Goal: Obtain resource: Obtain resource

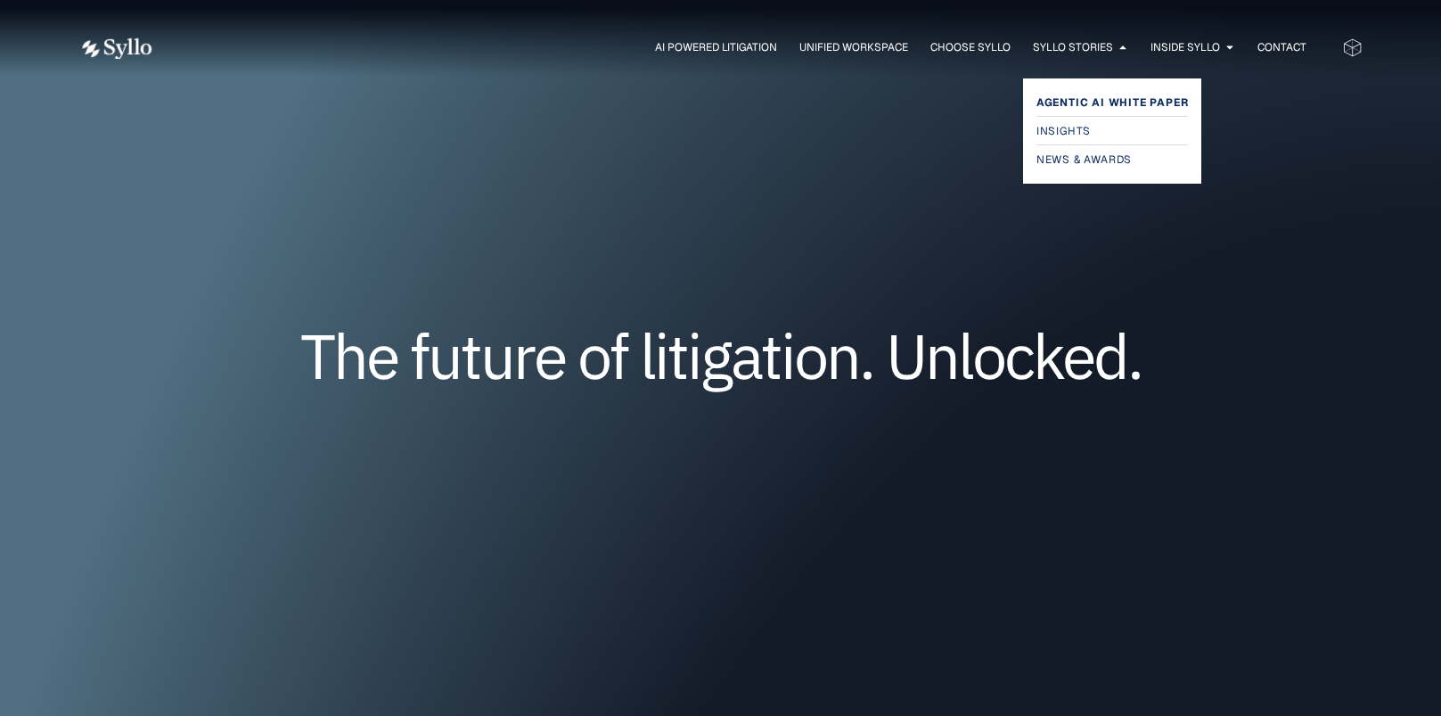
click at [1073, 98] on span "Agentic AI White Paper" at bounding box center [1113, 102] width 152 height 21
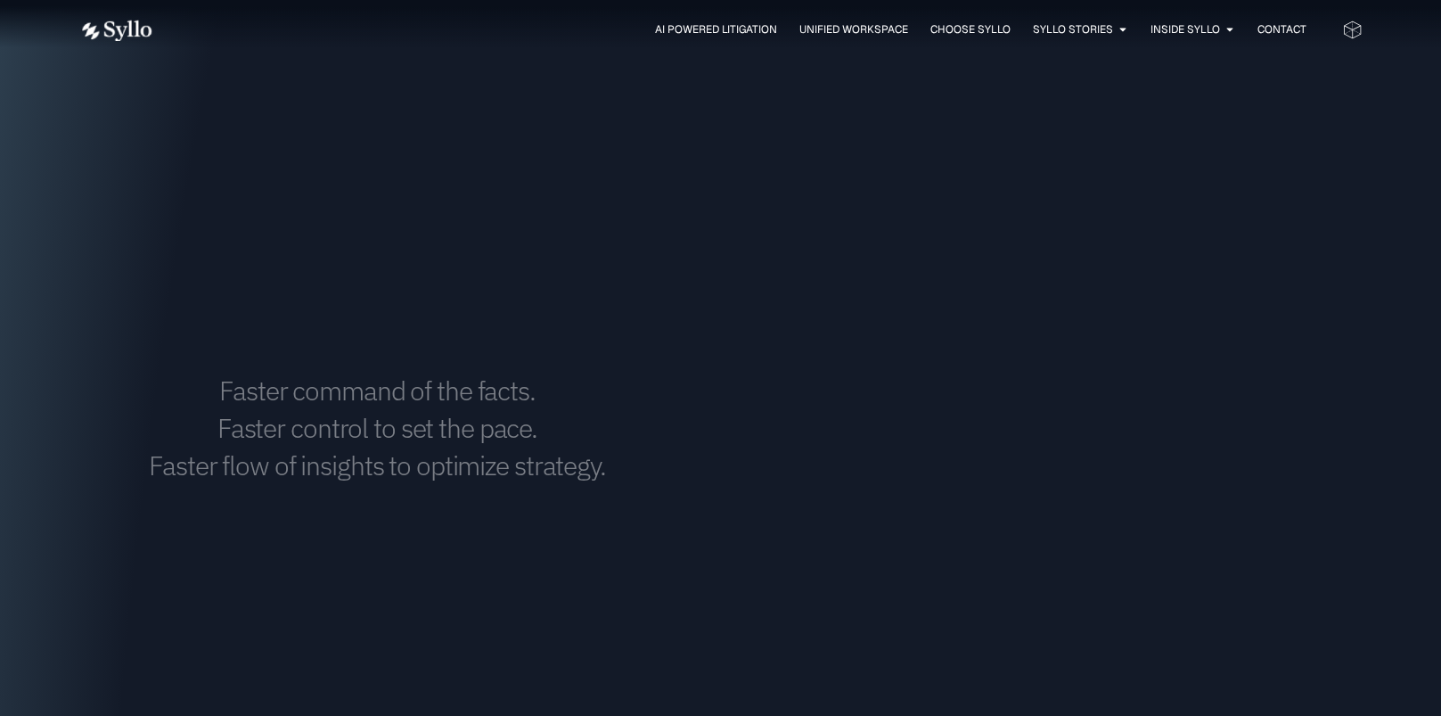
scroll to position [2228, 0]
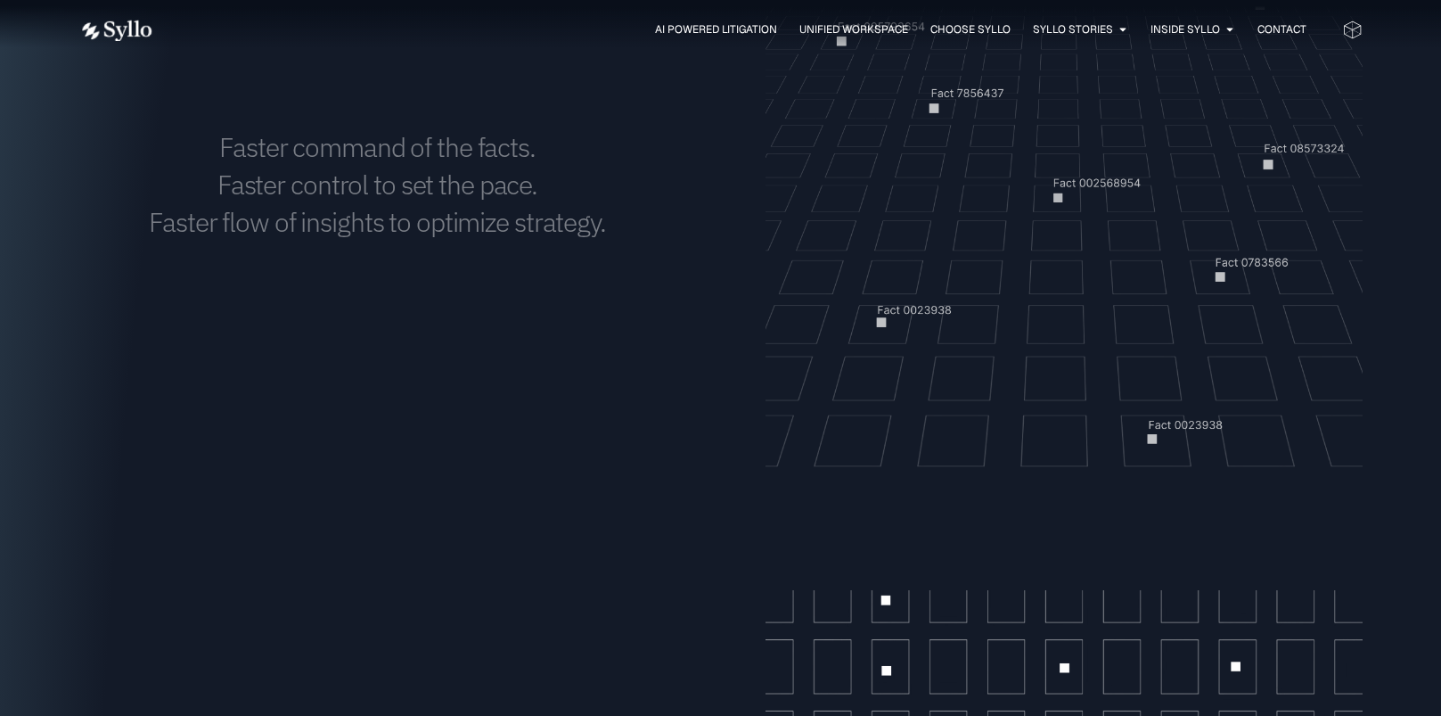
click at [1119, 365] on video at bounding box center [1064, 184] width 597 height 597
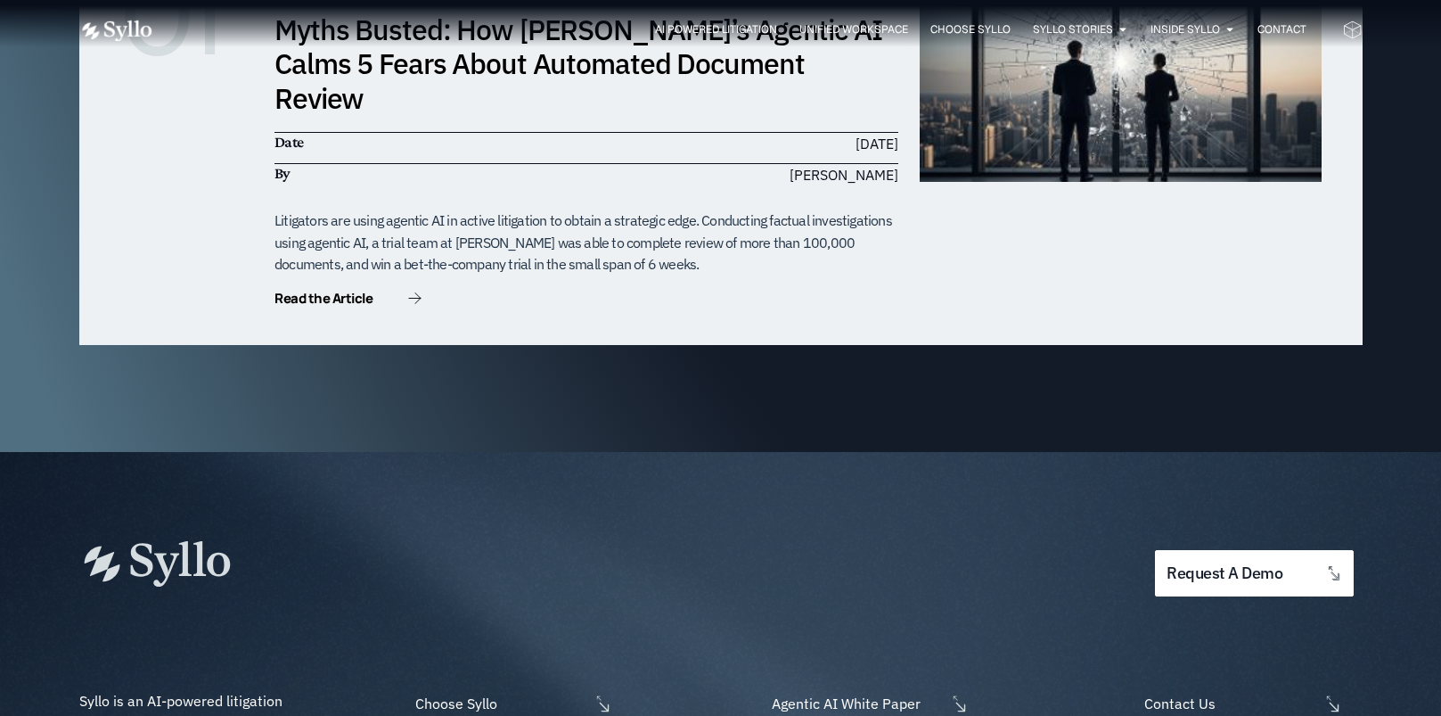
scroll to position [5773, 0]
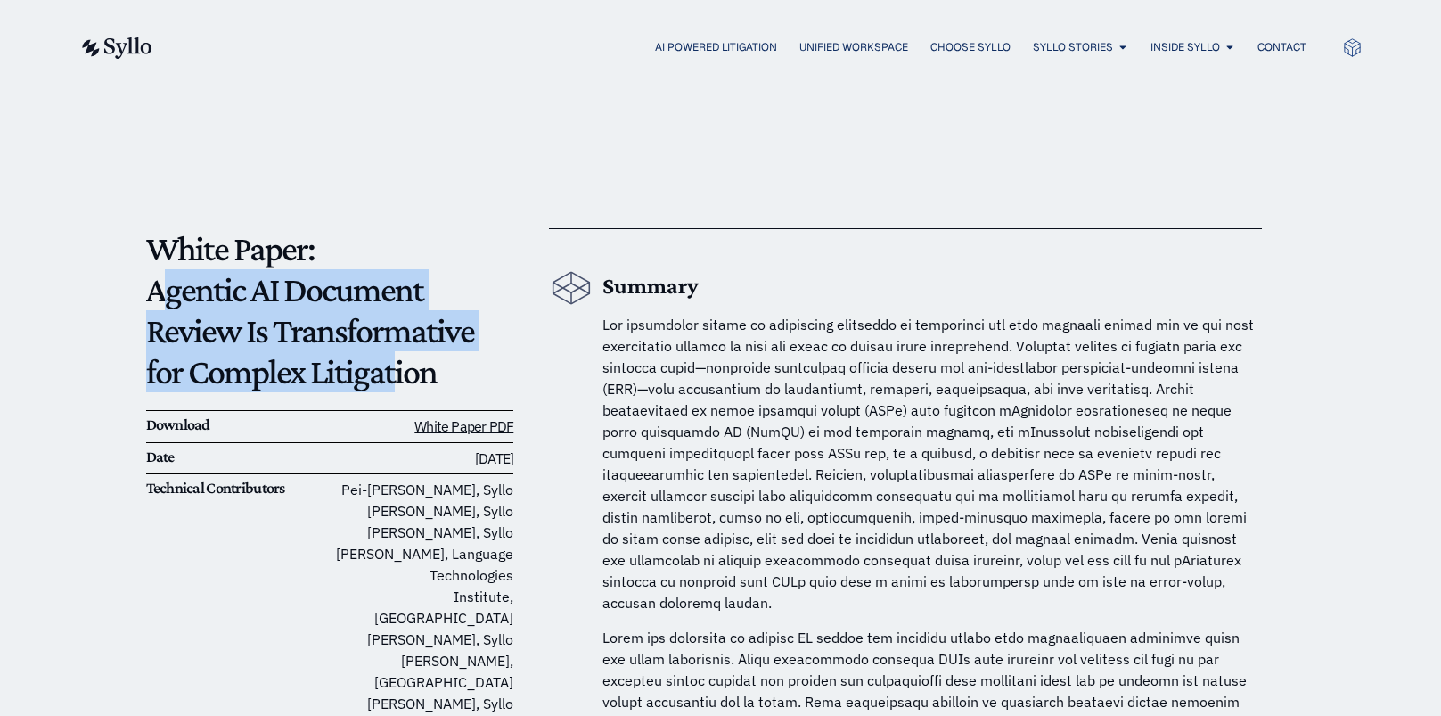
drag, startPoint x: 156, startPoint y: 297, endPoint x: 366, endPoint y: 376, distance: 224.8
click at [365, 376] on p "White Paper: Agentic AI Document Review Is Transformative for Complex Litigation" at bounding box center [330, 310] width 368 height 164
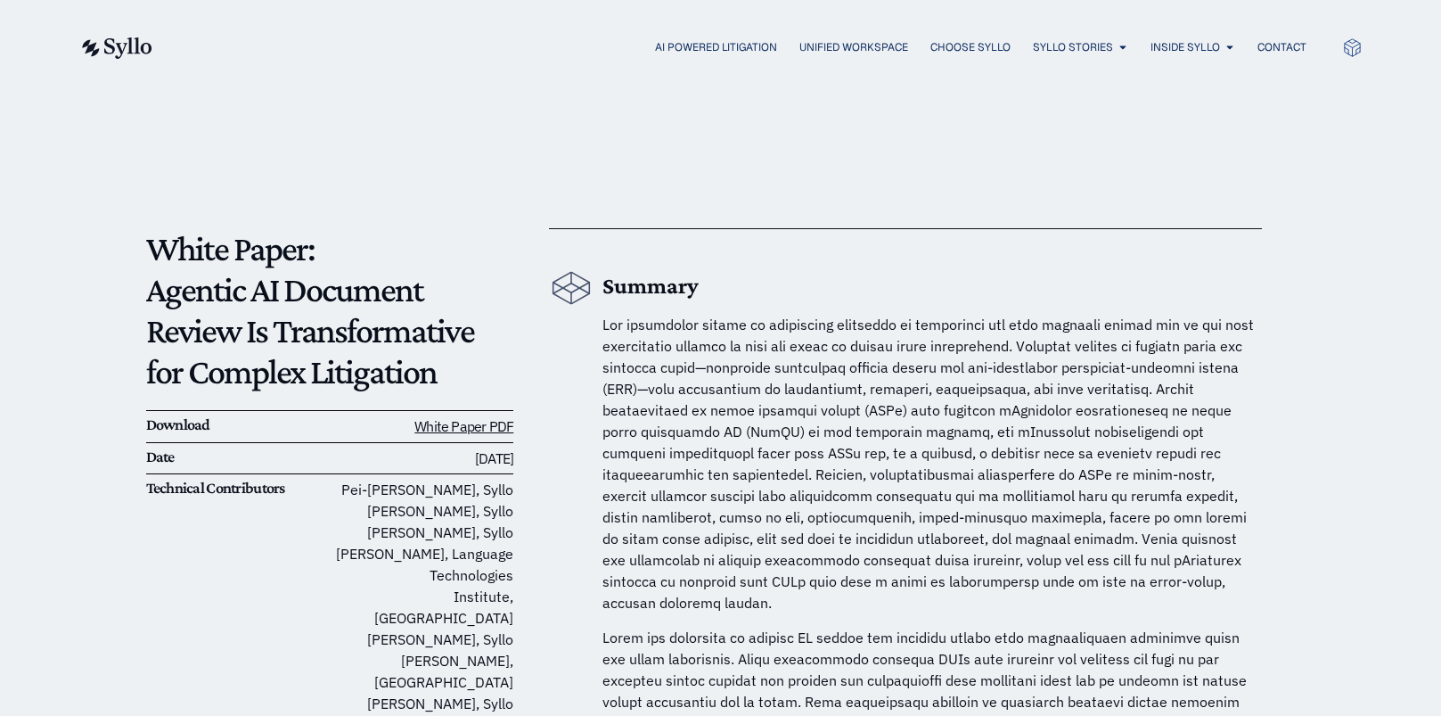
click at [388, 376] on p "White Paper: Agentic AI Document Review Is Transformative for Complex Litigation" at bounding box center [330, 310] width 368 height 164
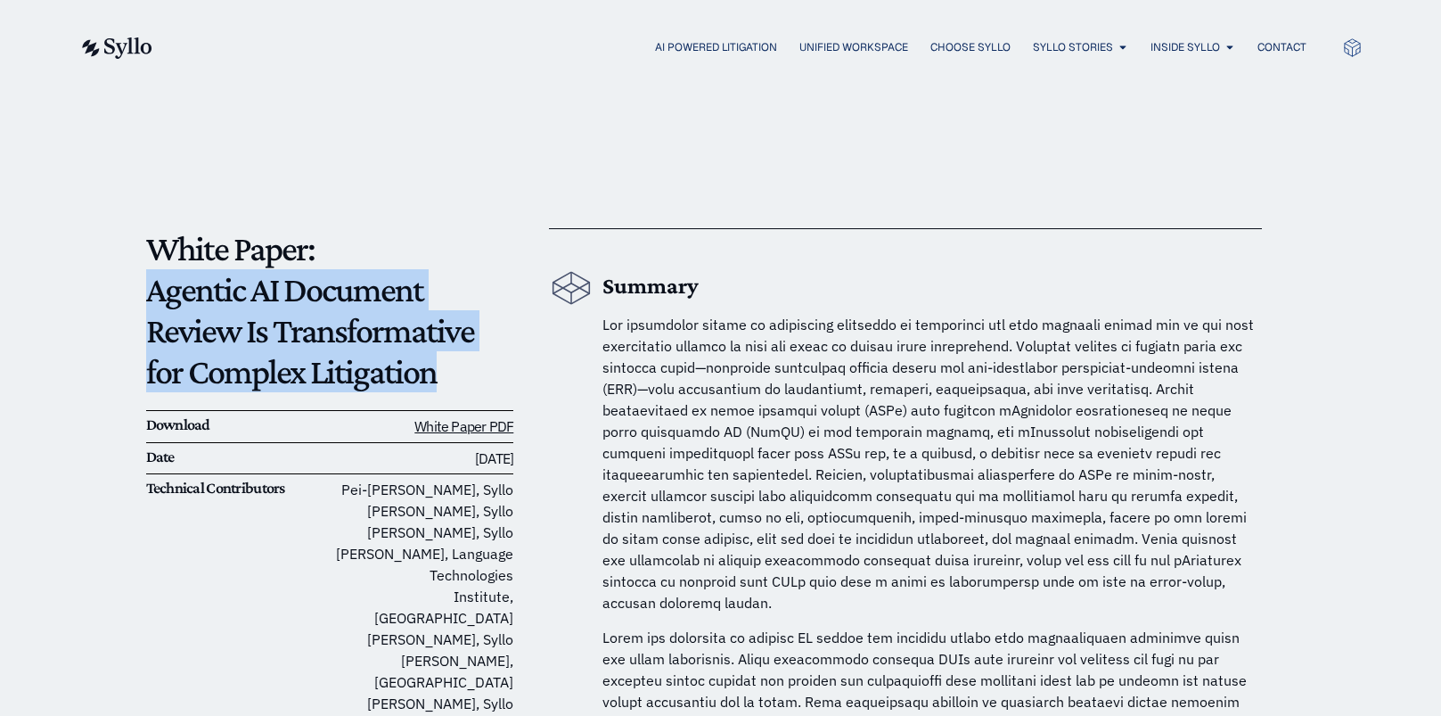
drag, startPoint x: 401, startPoint y: 375, endPoint x: 143, endPoint y: 301, distance: 268.0
copy p "Agentic AI Document Review Is Transformative for Complex Litigation"
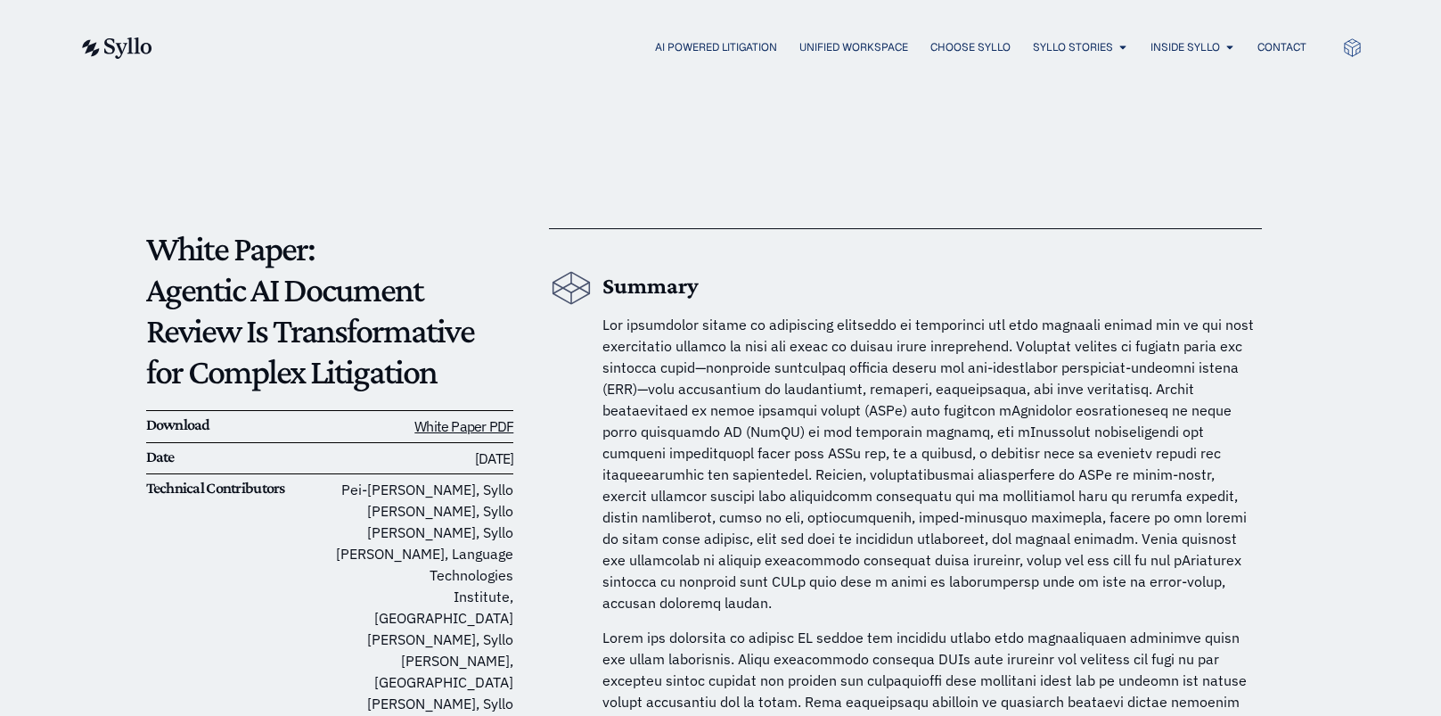
drag, startPoint x: 47, startPoint y: 152, endPoint x: 104, endPoint y: 141, distance: 58.0
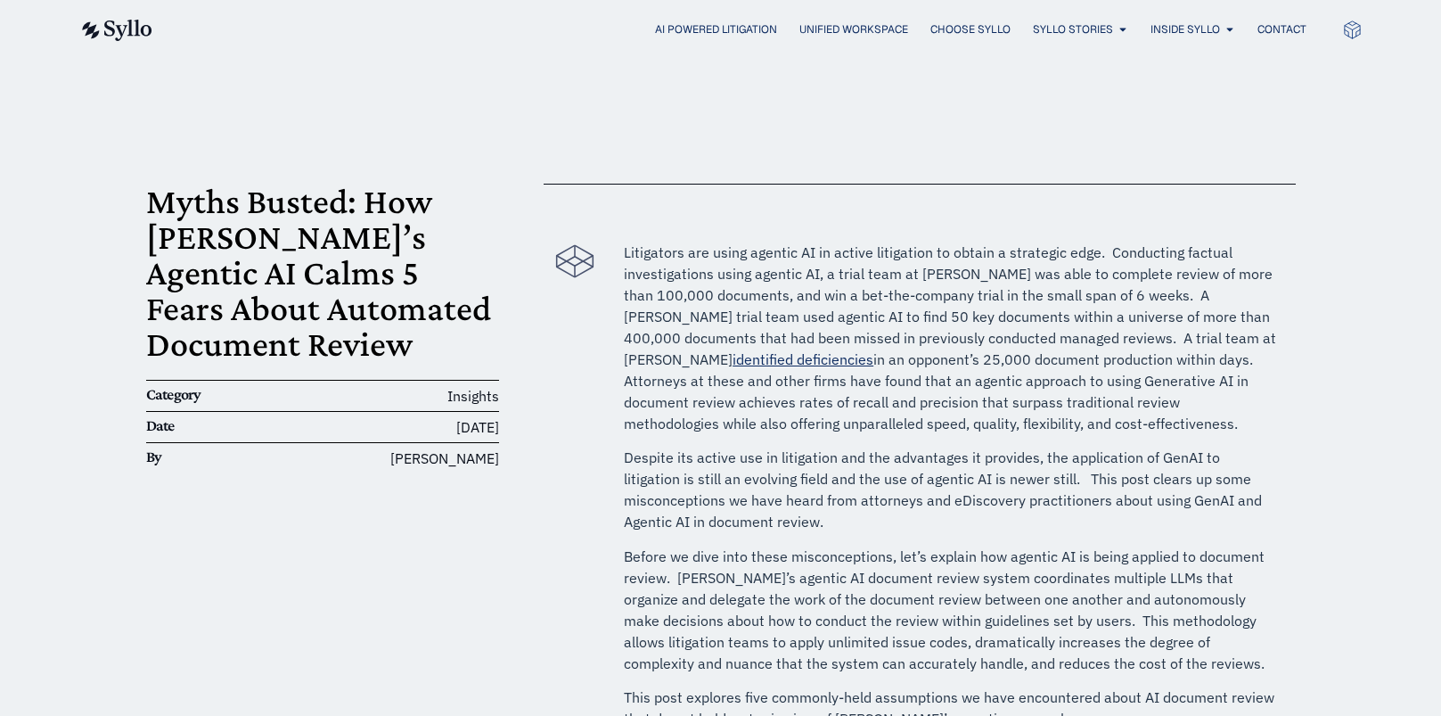
scroll to position [447, 0]
